Goal: Information Seeking & Learning: Find specific fact

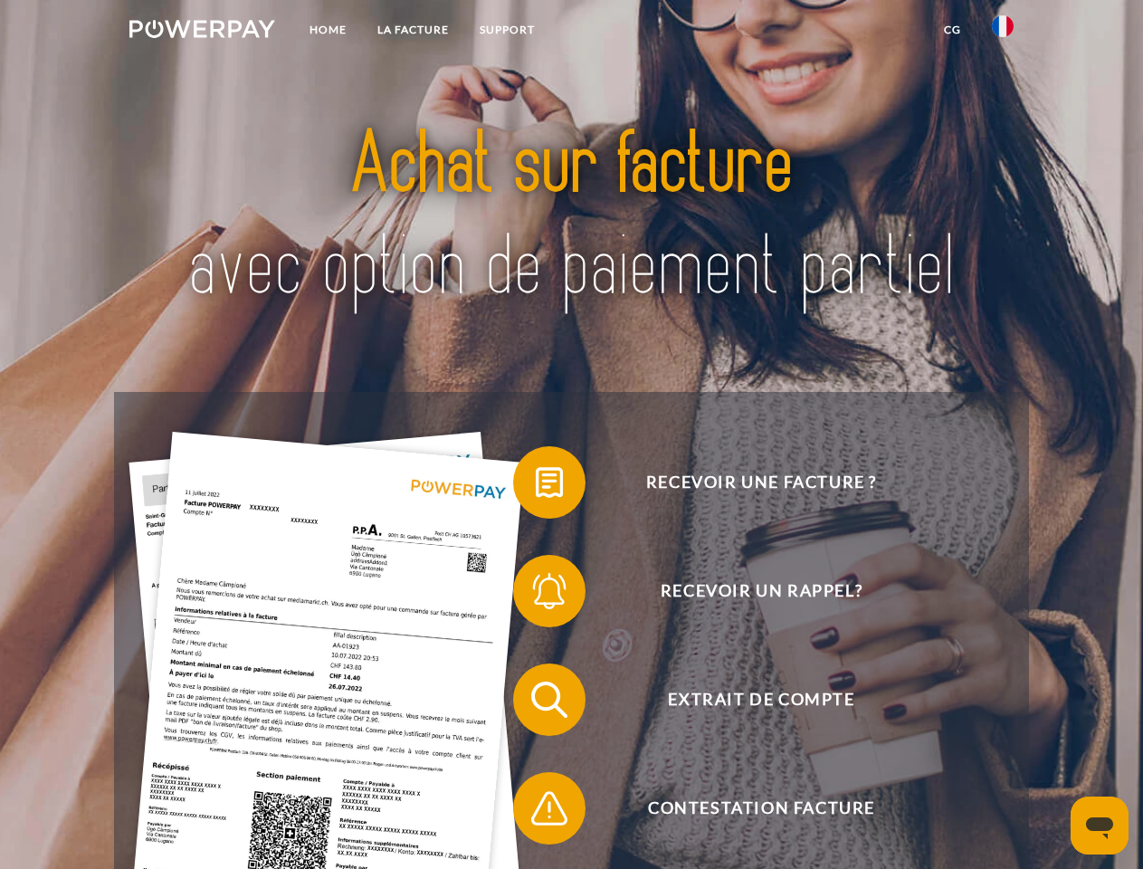
click at [202, 32] on img at bounding box center [202, 29] width 146 height 18
click at [1002, 32] on img at bounding box center [1003, 26] width 22 height 22
click at [952, 30] on link "CG" at bounding box center [952, 30] width 48 height 33
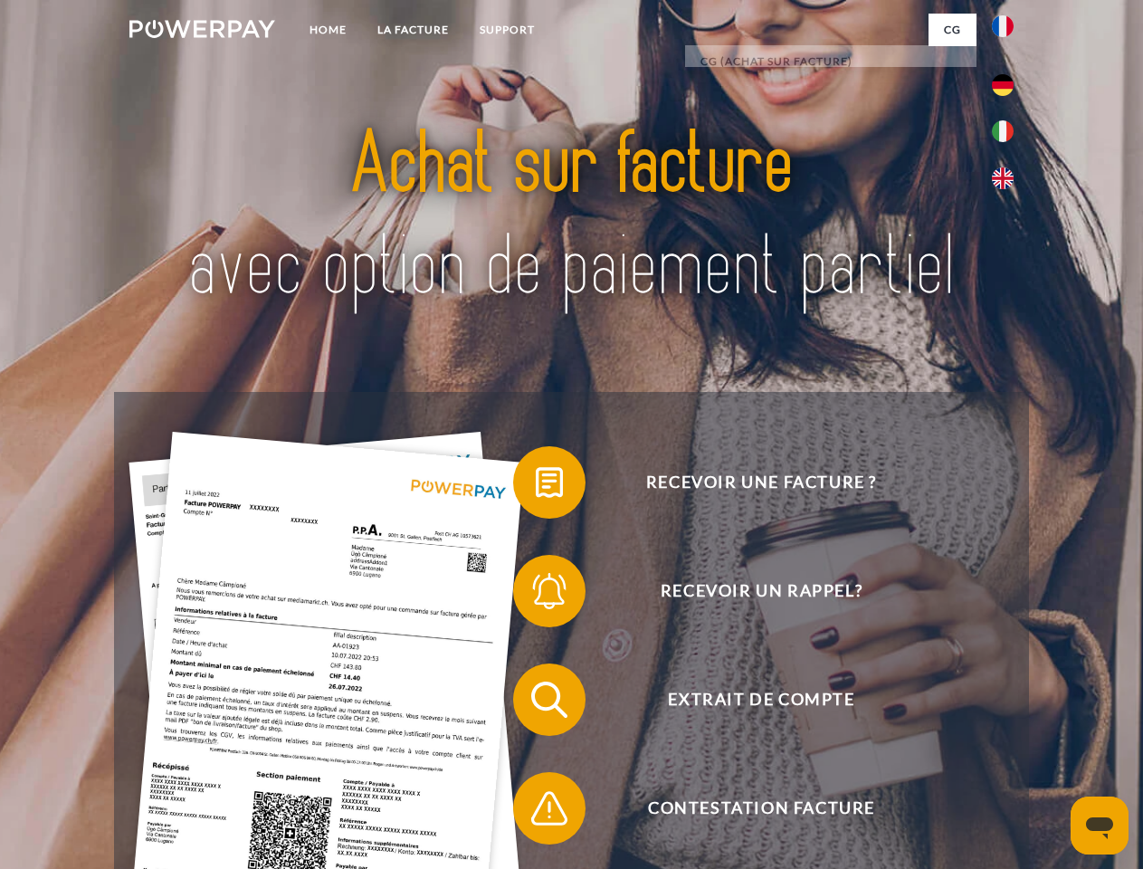
click at [536, 486] on span at bounding box center [522, 482] width 90 height 90
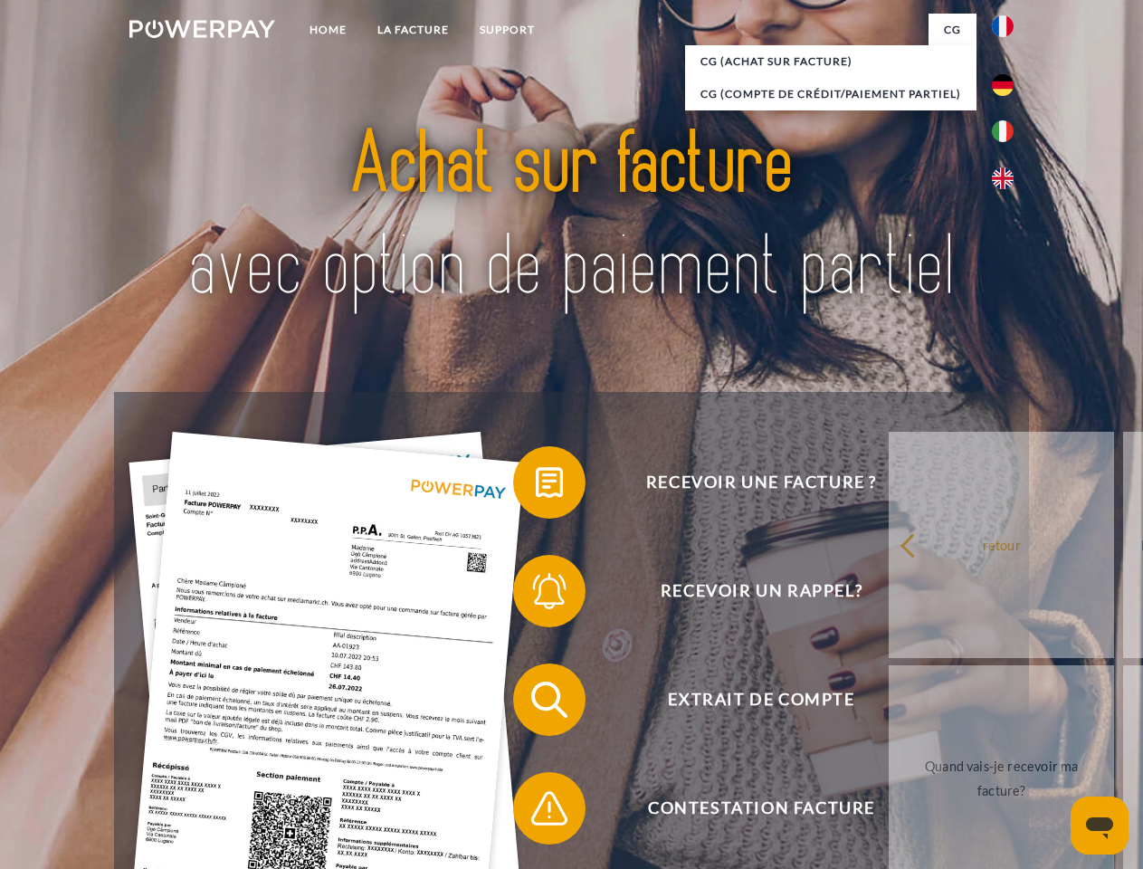
click at [536, 594] on div "Recevoir une facture ? Recevoir un rappel? Extrait de compte retour" at bounding box center [571, 754] width 914 height 724
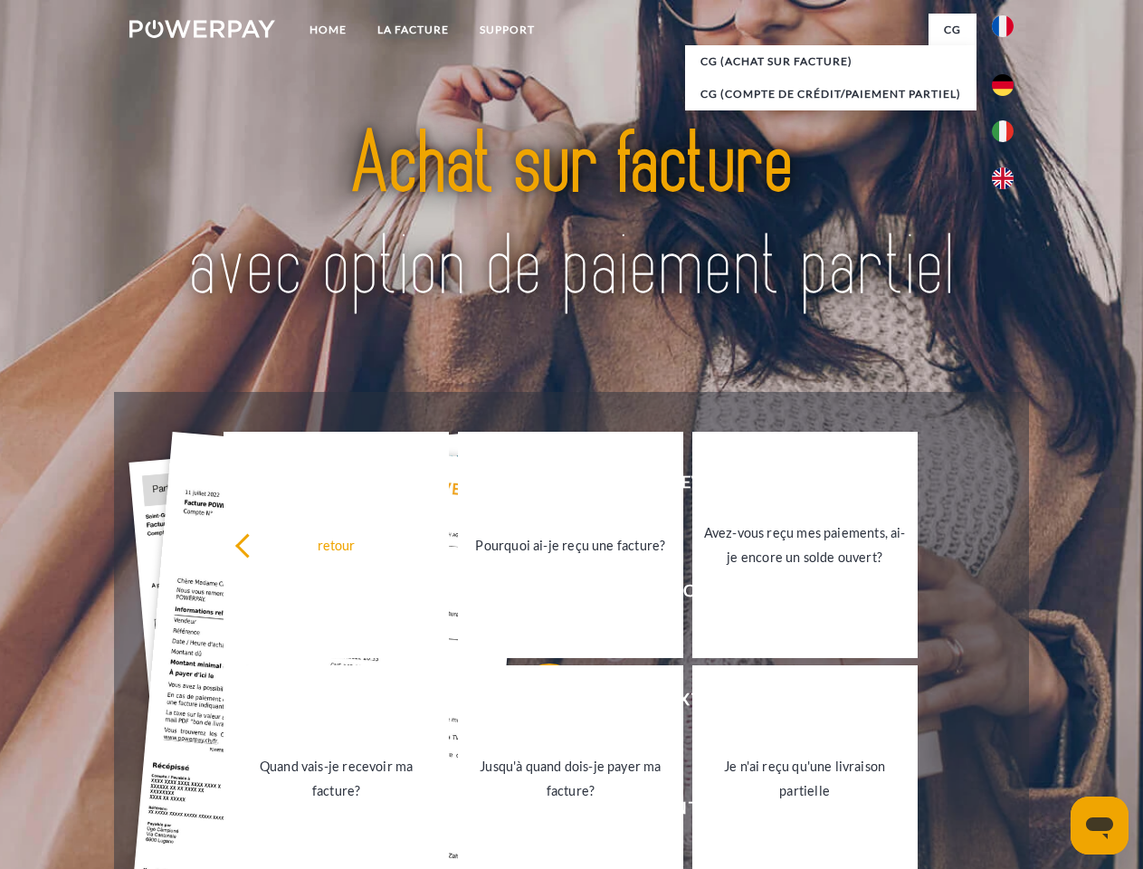
click at [536, 703] on link "Jusqu'à quand dois-je payer ma facture?" at bounding box center [570, 778] width 225 height 226
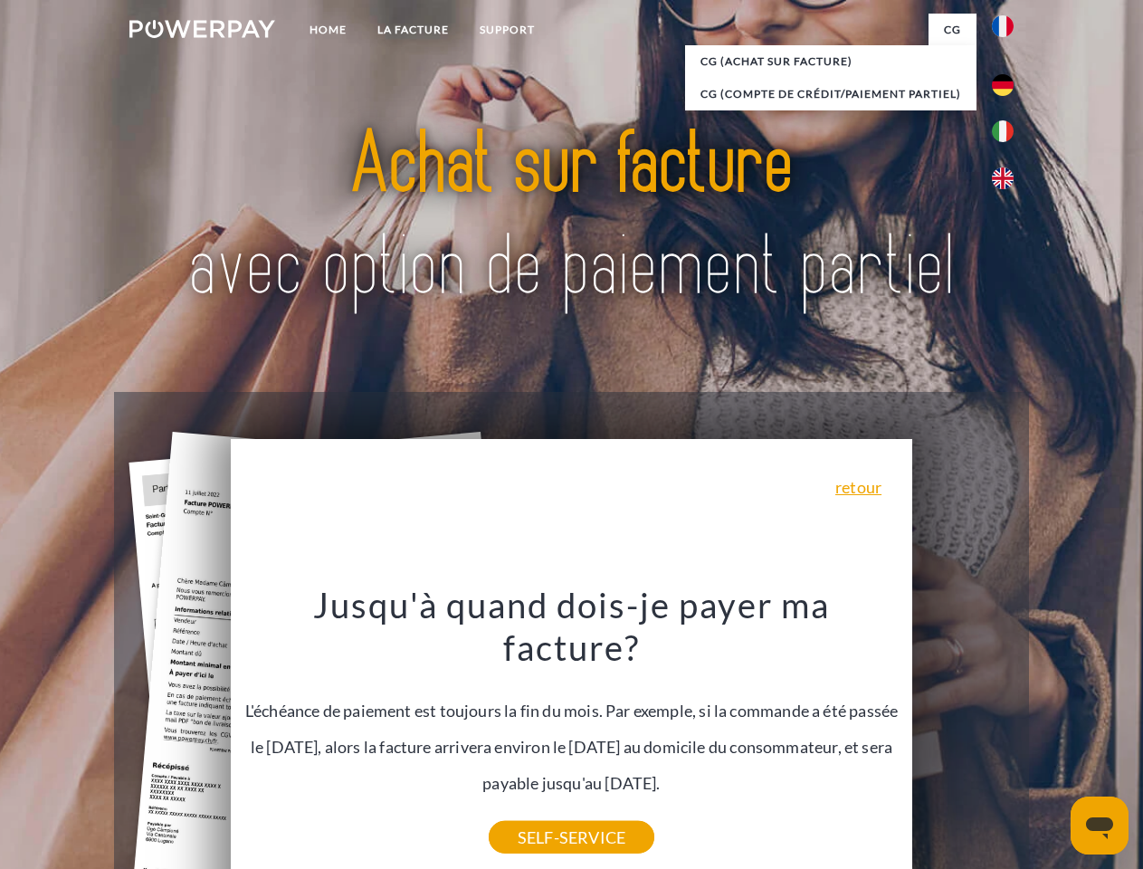
click at [536, 812] on div "Jusqu'à quand dois-je payer ma facture? L'échéance de paiement est toujours la …" at bounding box center [572, 710] width 660 height 254
click at [1099, 825] on icon "Ouvrir la fenêtre de messagerie" at bounding box center [1099, 828] width 27 height 22
